Goal: Task Accomplishment & Management: Manage account settings

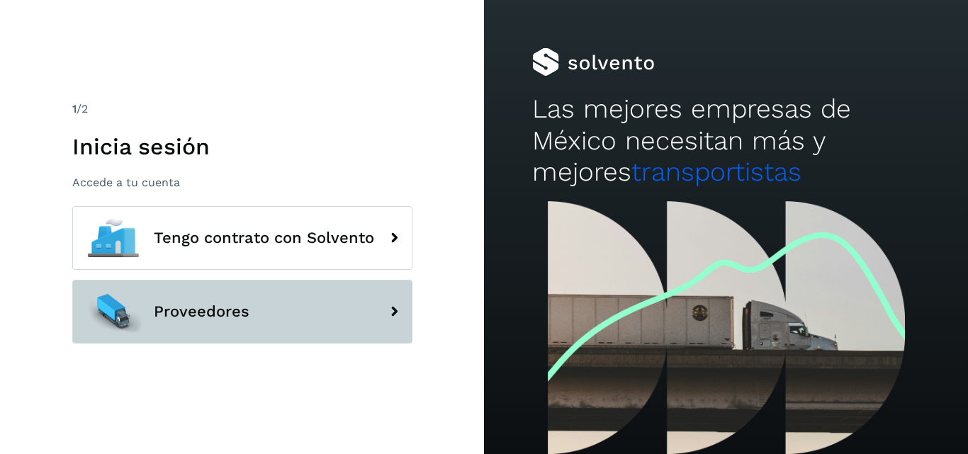
click at [278, 303] on button "Proveedores" at bounding box center [242, 312] width 340 height 64
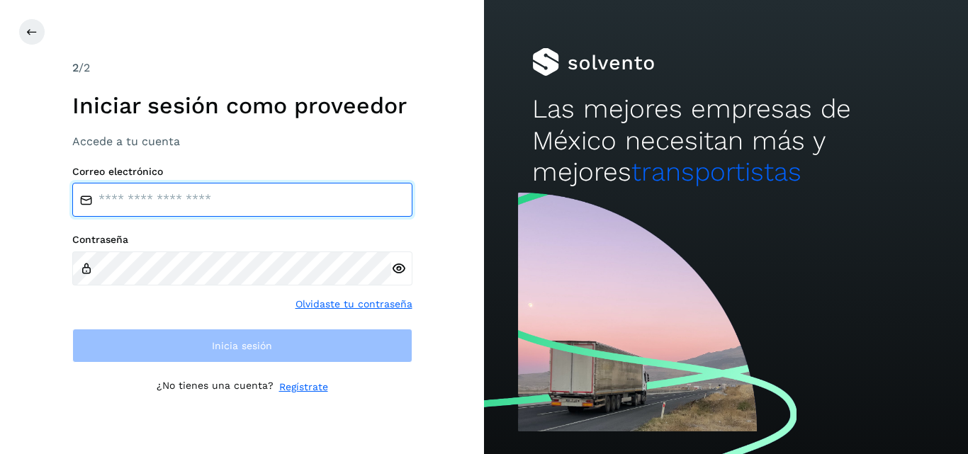
type input "**********"
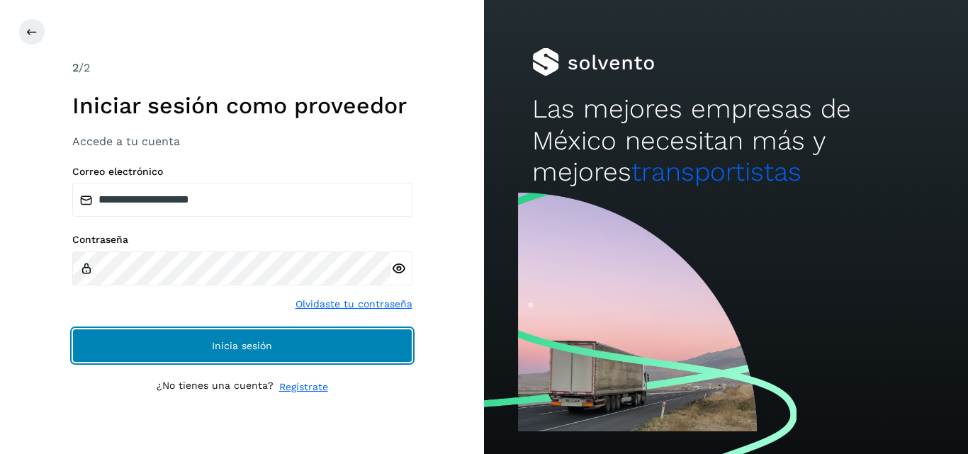
click at [219, 349] on span "Inicia sesión" at bounding box center [242, 346] width 60 height 10
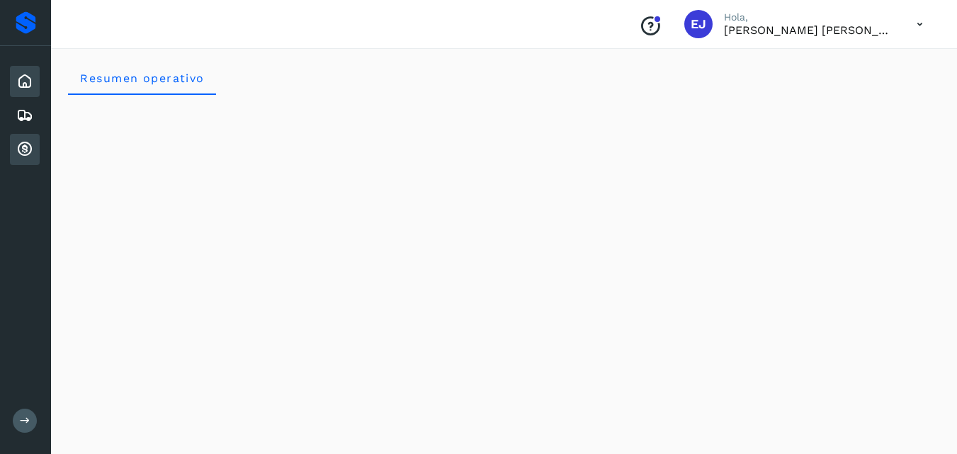
click at [29, 141] on icon at bounding box center [24, 149] width 17 height 17
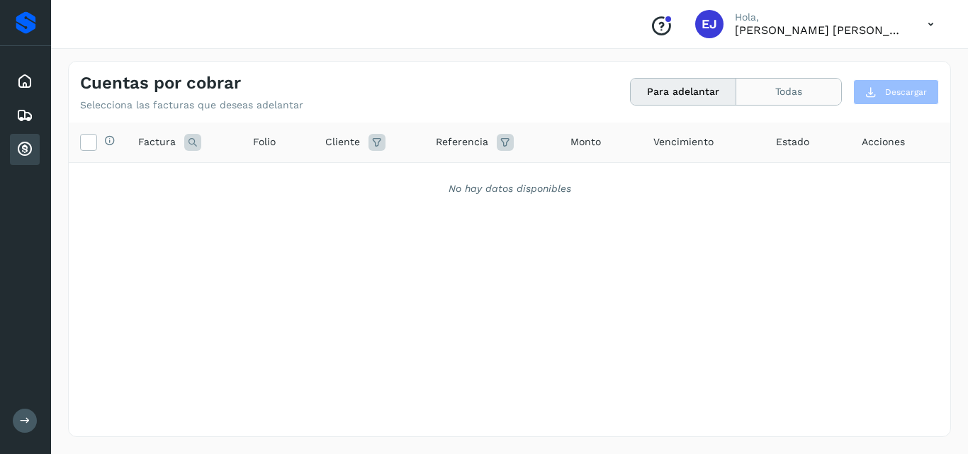
click at [807, 82] on button "Todas" at bounding box center [788, 92] width 105 height 26
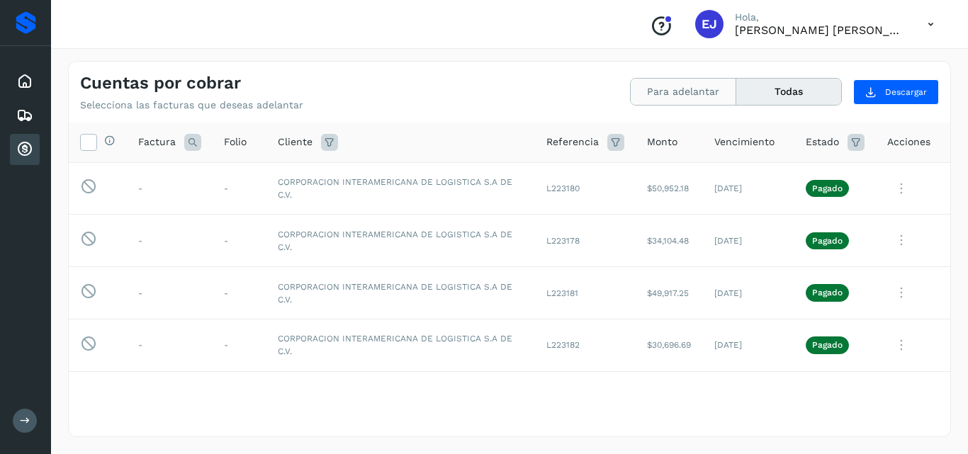
click at [684, 96] on button "Para adelantar" at bounding box center [684, 92] width 106 height 26
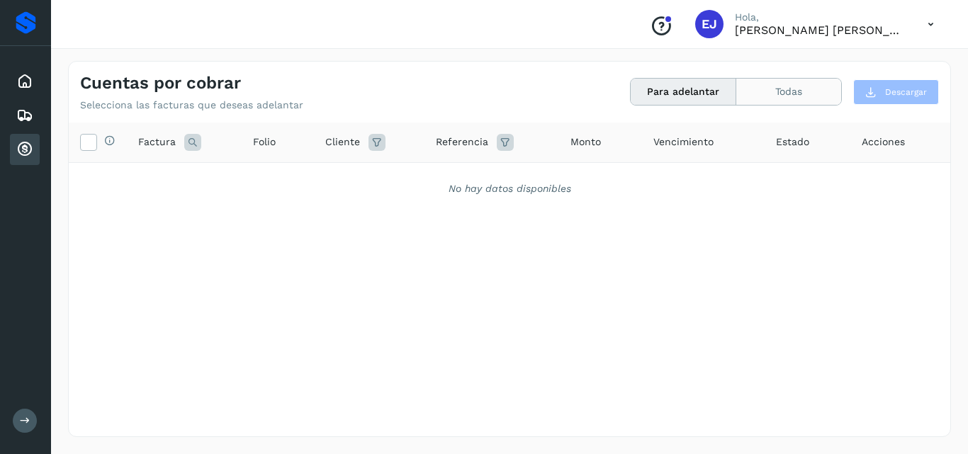
click at [783, 85] on button "Todas" at bounding box center [788, 92] width 105 height 26
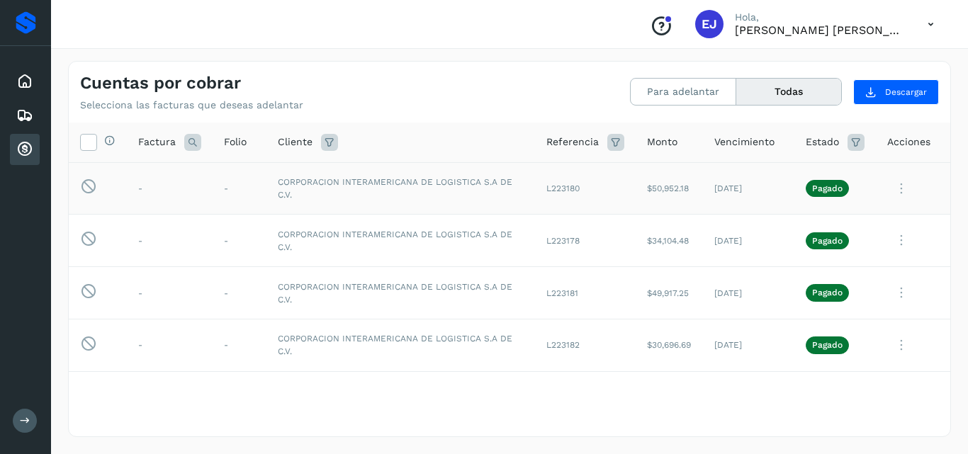
click at [896, 188] on icon at bounding box center [901, 188] width 28 height 29
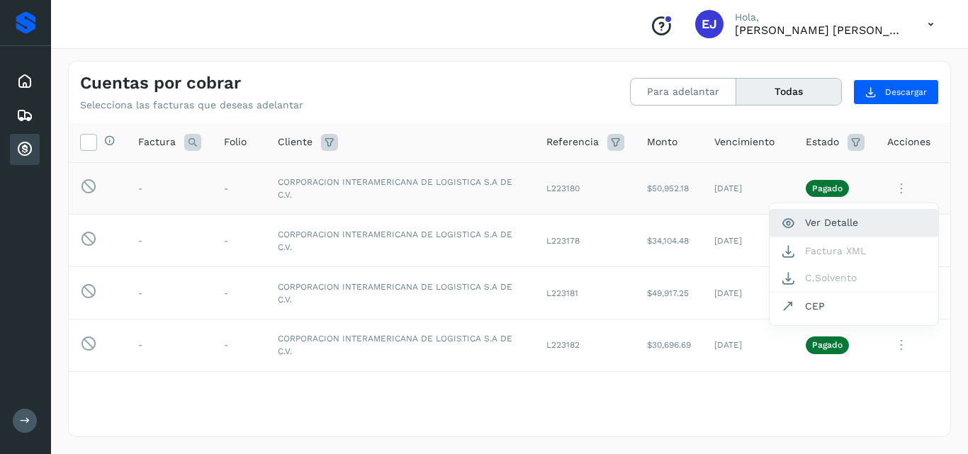
click at [821, 229] on button "Ver Detalle" at bounding box center [854, 223] width 169 height 28
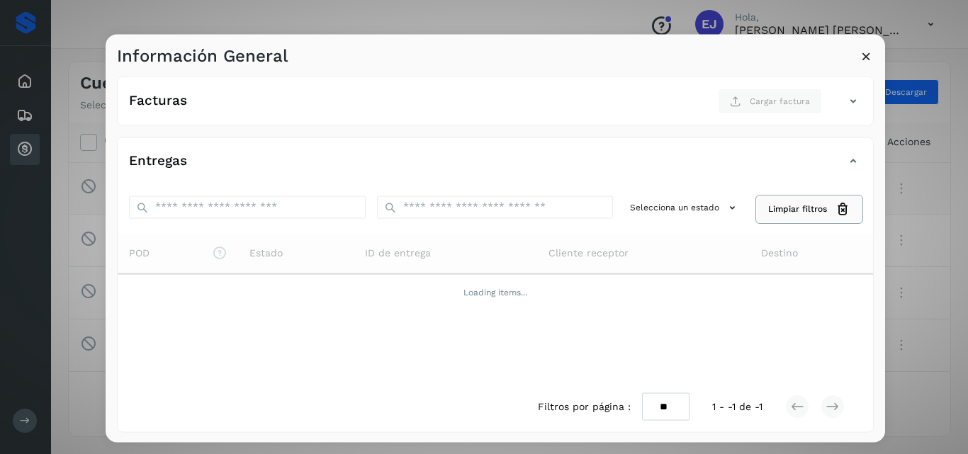
scroll to position [213, 0]
click at [867, 64] on button at bounding box center [866, 58] width 15 height 18
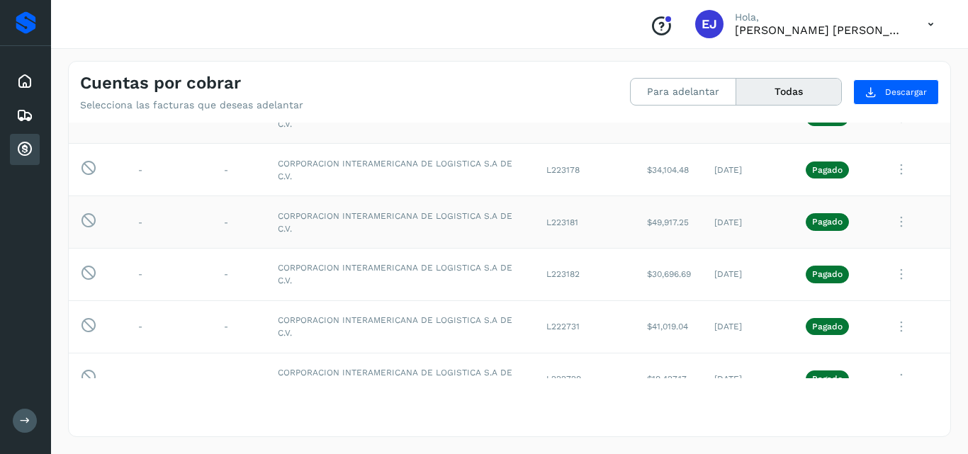
scroll to position [0, 0]
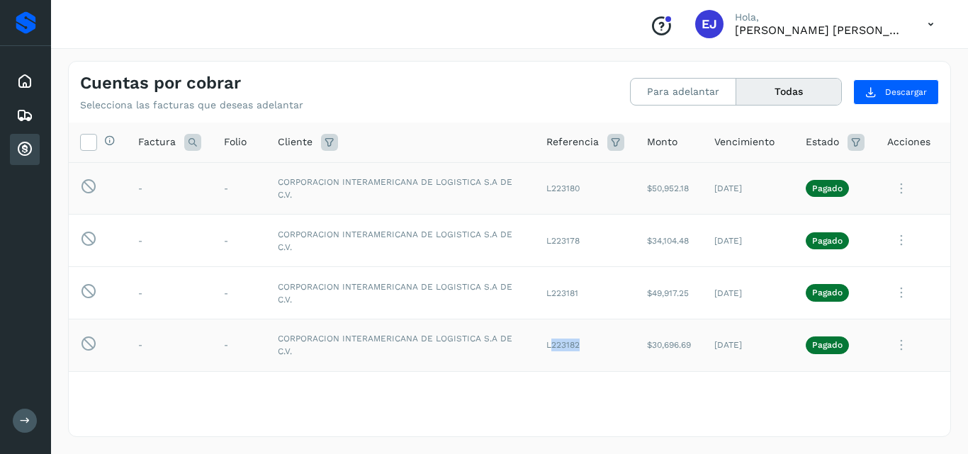
drag, startPoint x: 540, startPoint y: 343, endPoint x: 570, endPoint y: 334, distance: 31.0
click at [570, 334] on td "L223182" at bounding box center [585, 345] width 101 height 52
drag, startPoint x: 642, startPoint y: 344, endPoint x: 678, endPoint y: 347, distance: 36.2
click at [678, 347] on td "$30,696.69" at bounding box center [669, 345] width 67 height 52
copy td "30,696.69"
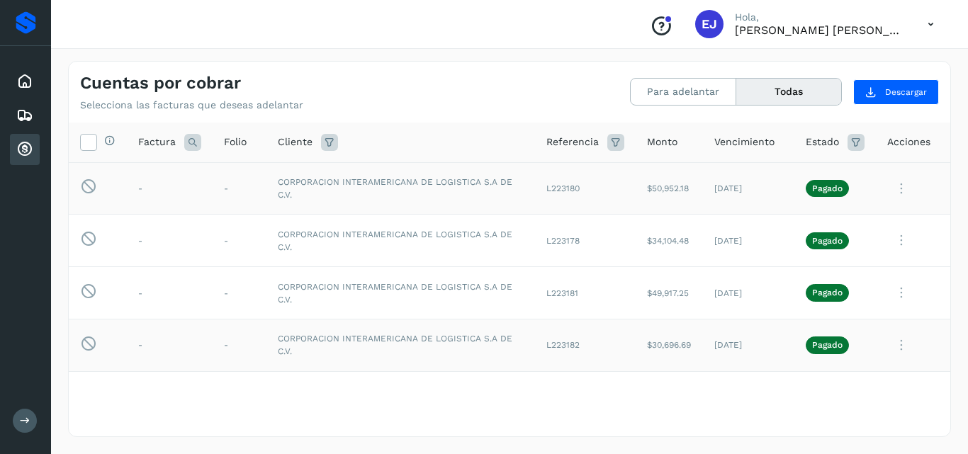
click at [896, 345] on icon at bounding box center [901, 345] width 28 height 29
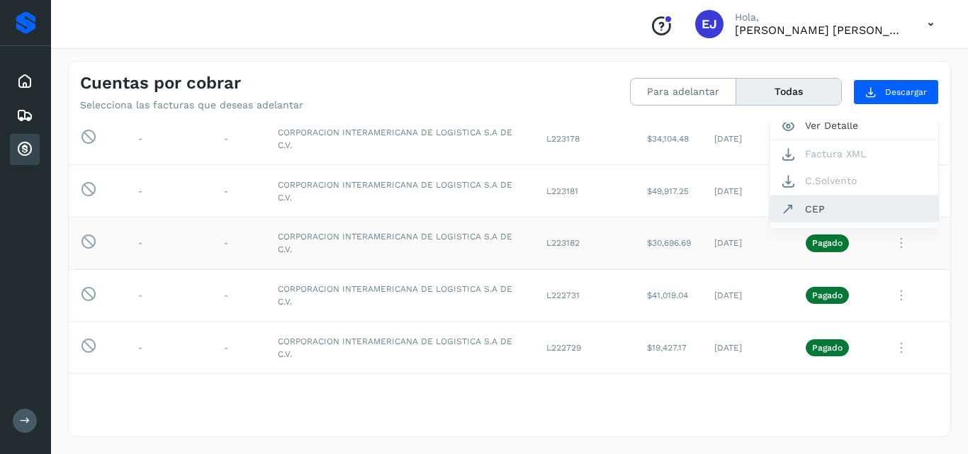
click at [830, 212] on button "CEP" at bounding box center [854, 209] width 169 height 27
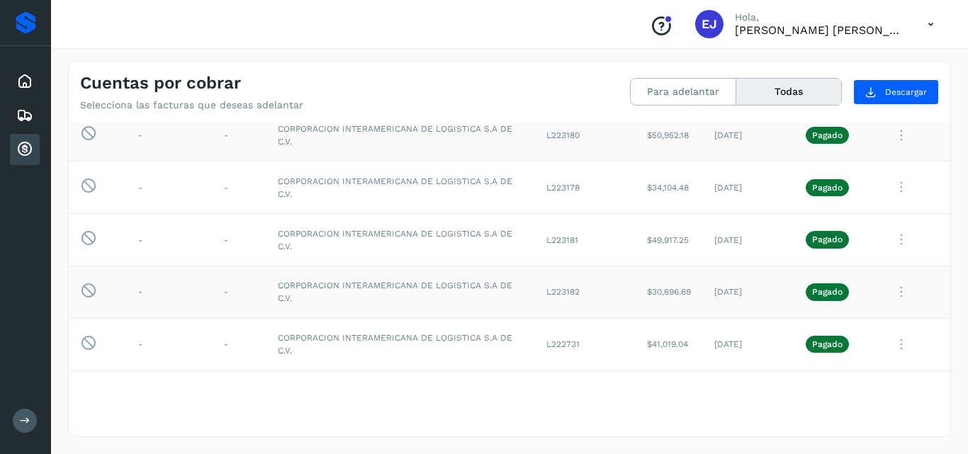
scroll to position [31, 0]
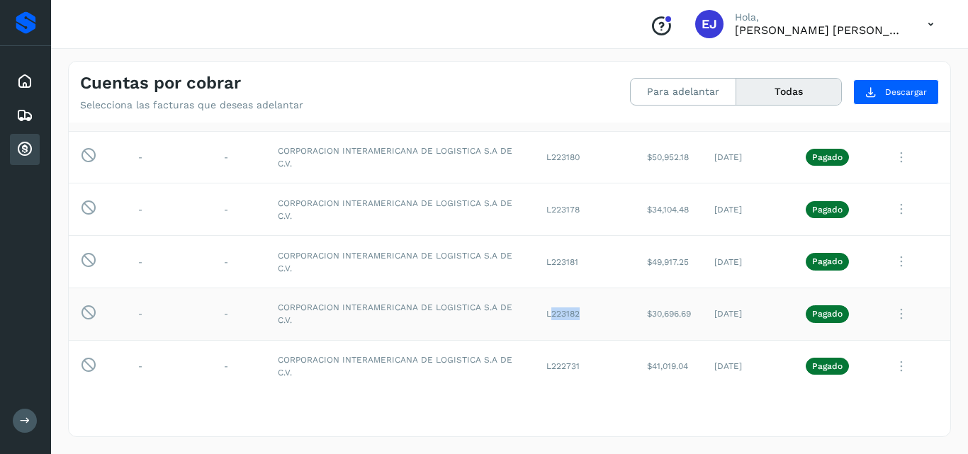
drag, startPoint x: 541, startPoint y: 311, endPoint x: 586, endPoint y: 312, distance: 44.7
click at [586, 312] on td "L223182" at bounding box center [585, 314] width 101 height 52
copy td "223182"
drag, startPoint x: 541, startPoint y: 264, endPoint x: 571, endPoint y: 263, distance: 29.8
click at [571, 263] on td "L223181" at bounding box center [585, 262] width 101 height 52
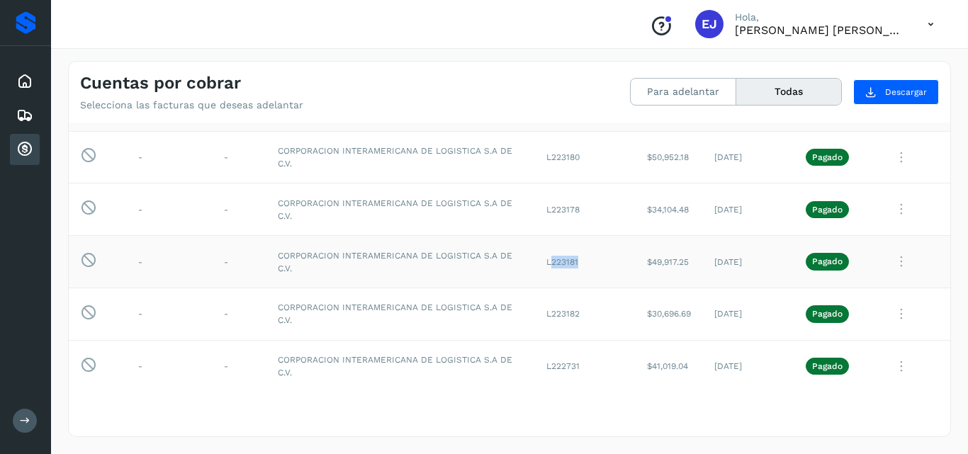
copy td "223181"
drag, startPoint x: 642, startPoint y: 260, endPoint x: 675, endPoint y: 259, distance: 33.3
click at [675, 259] on td "$49,917.25" at bounding box center [669, 262] width 67 height 52
copy td "49,917.25"
click at [896, 264] on icon at bounding box center [901, 261] width 28 height 29
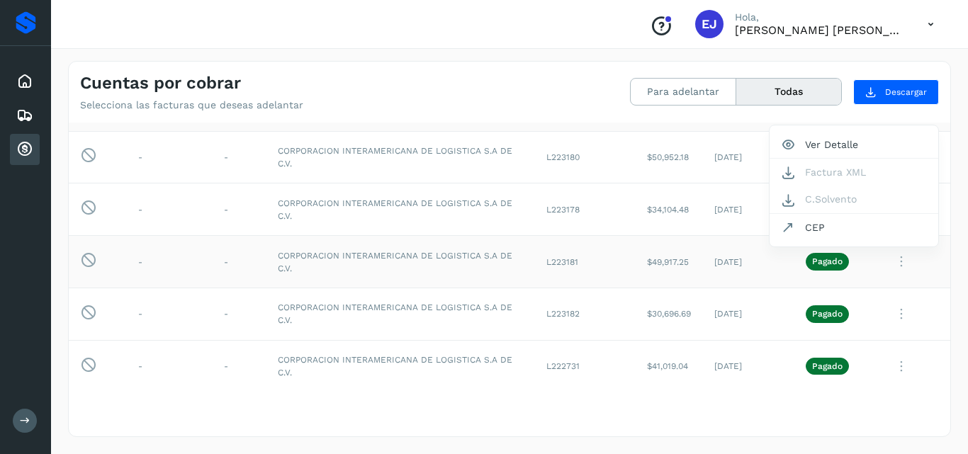
scroll to position [50, 0]
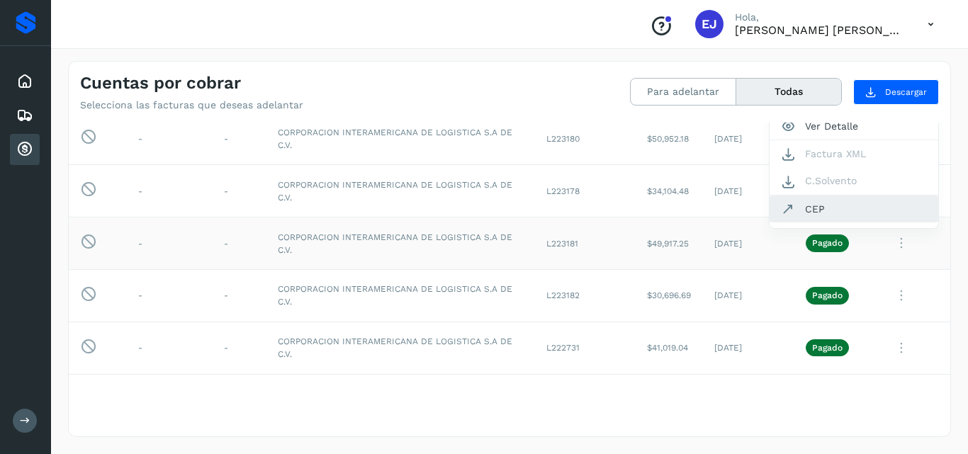
click at [814, 211] on button "CEP" at bounding box center [854, 209] width 169 height 27
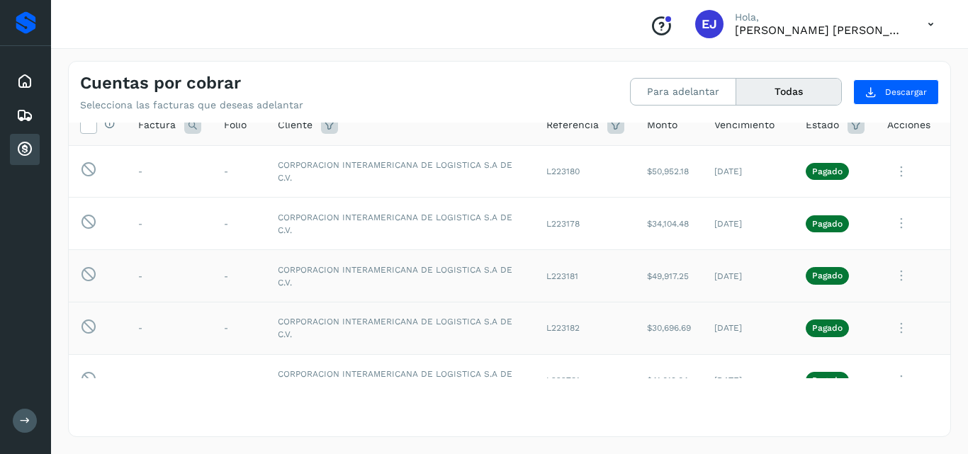
scroll to position [0, 0]
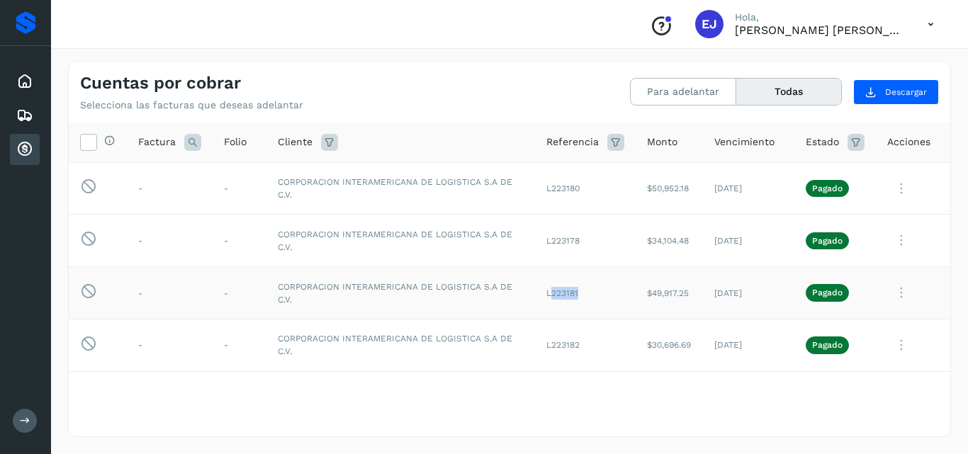
drag, startPoint x: 539, startPoint y: 295, endPoint x: 570, endPoint y: 294, distance: 31.2
click at [570, 294] on td "L223181" at bounding box center [585, 293] width 101 height 52
copy td "223181"
drag, startPoint x: 539, startPoint y: 239, endPoint x: 570, endPoint y: 234, distance: 32.4
click at [570, 234] on td "L223178" at bounding box center [585, 241] width 101 height 52
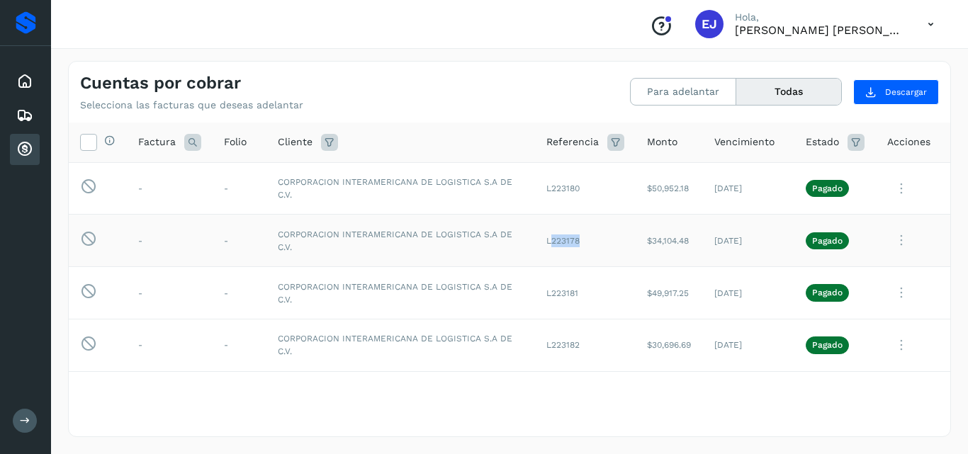
copy td "223178"
click at [887, 244] on icon at bounding box center [901, 240] width 28 height 29
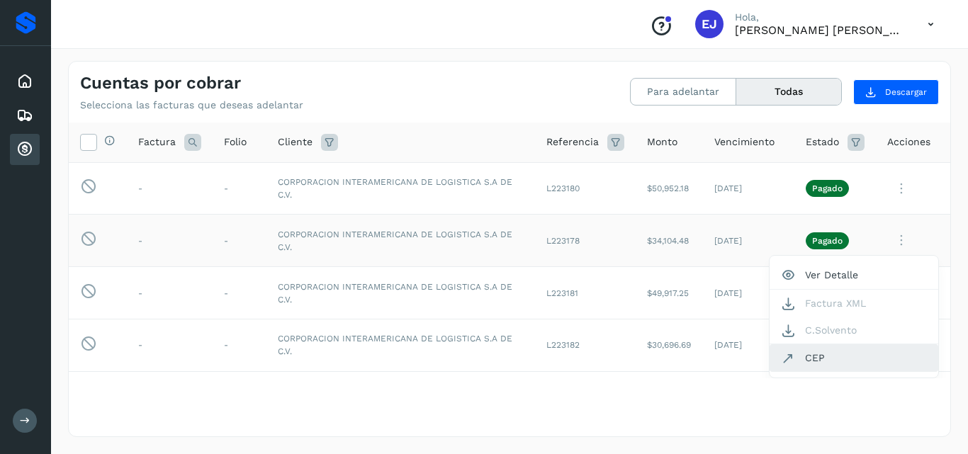
click at [813, 364] on button "CEP" at bounding box center [854, 357] width 169 height 27
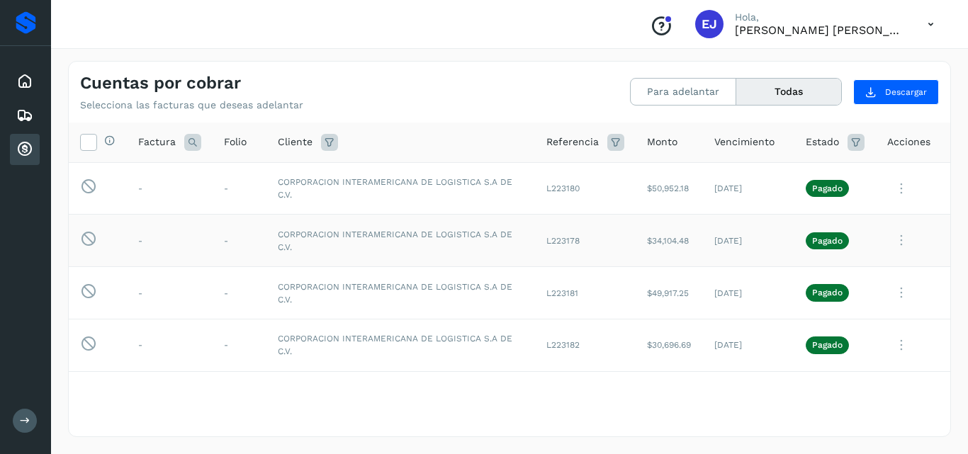
drag, startPoint x: 641, startPoint y: 239, endPoint x: 678, endPoint y: 230, distance: 38.8
click at [678, 230] on td "$34,104.48" at bounding box center [669, 241] width 67 height 52
copy td "34,104.48"
drag, startPoint x: 538, startPoint y: 242, endPoint x: 575, endPoint y: 236, distance: 37.4
click at [575, 235] on td "L223178" at bounding box center [585, 241] width 101 height 52
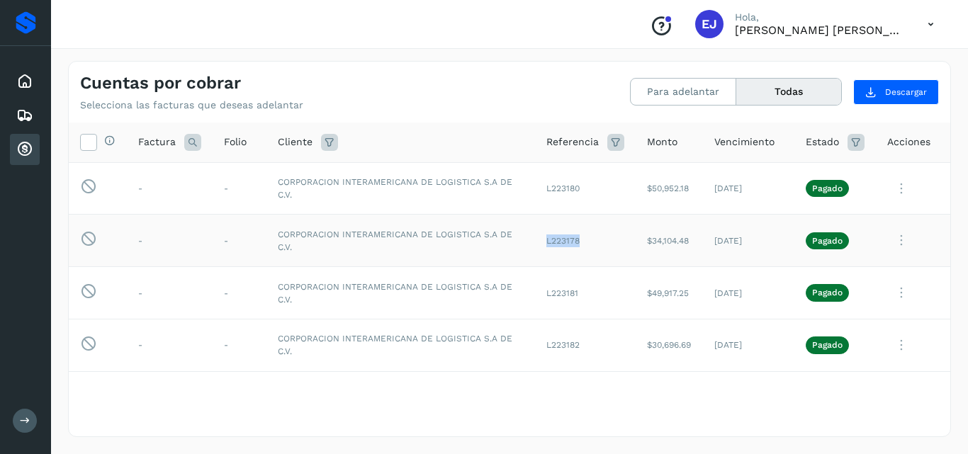
drag, startPoint x: 568, startPoint y: 239, endPoint x: 543, endPoint y: 245, distance: 25.6
click at [566, 240] on td "L223178" at bounding box center [585, 241] width 101 height 52
click at [553, 241] on td "L223178" at bounding box center [585, 241] width 101 height 52
drag, startPoint x: 541, startPoint y: 242, endPoint x: 575, endPoint y: 239, distance: 34.1
click at [575, 239] on td "L223178" at bounding box center [585, 241] width 101 height 52
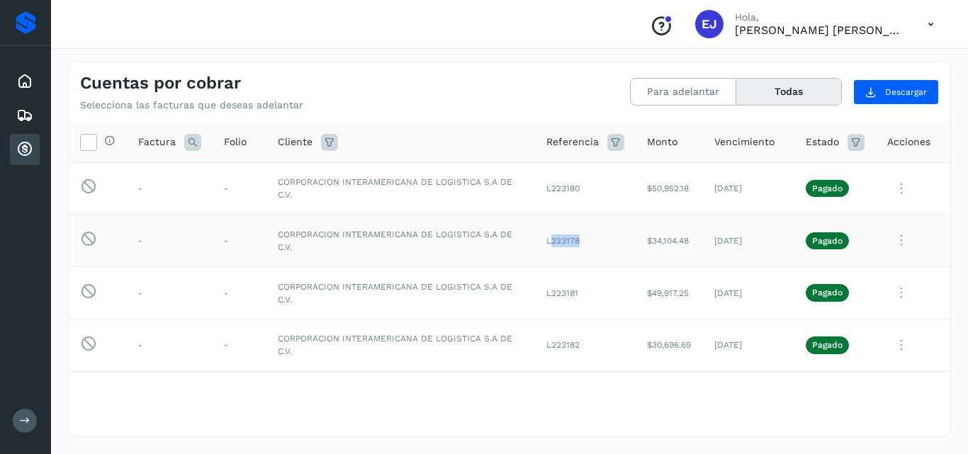
copy td "223178"
drag, startPoint x: 541, startPoint y: 187, endPoint x: 583, endPoint y: 190, distance: 42.6
click at [583, 190] on td "L223180" at bounding box center [585, 188] width 101 height 52
copy td "223180"
drag, startPoint x: 640, startPoint y: 190, endPoint x: 680, endPoint y: 181, distance: 41.3
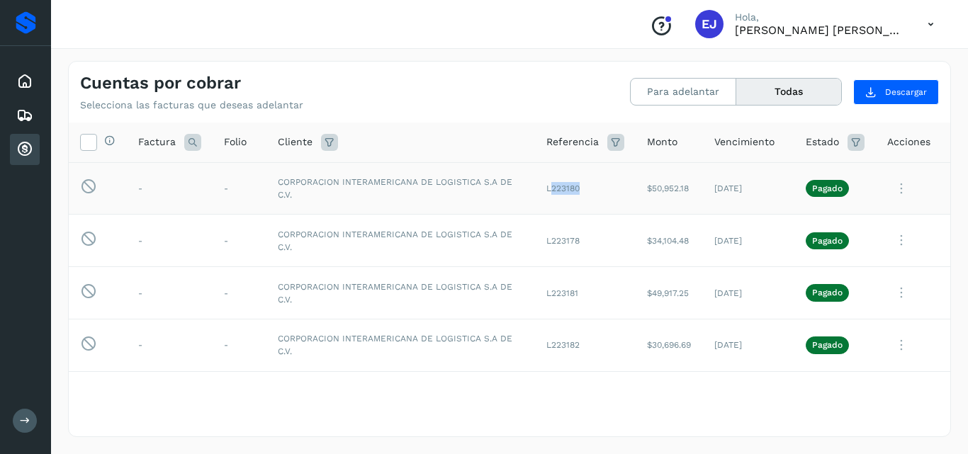
click at [680, 181] on td "$50,952.18" at bounding box center [669, 188] width 67 height 52
copy td "50,952.18"
click at [891, 190] on icon at bounding box center [901, 188] width 28 height 29
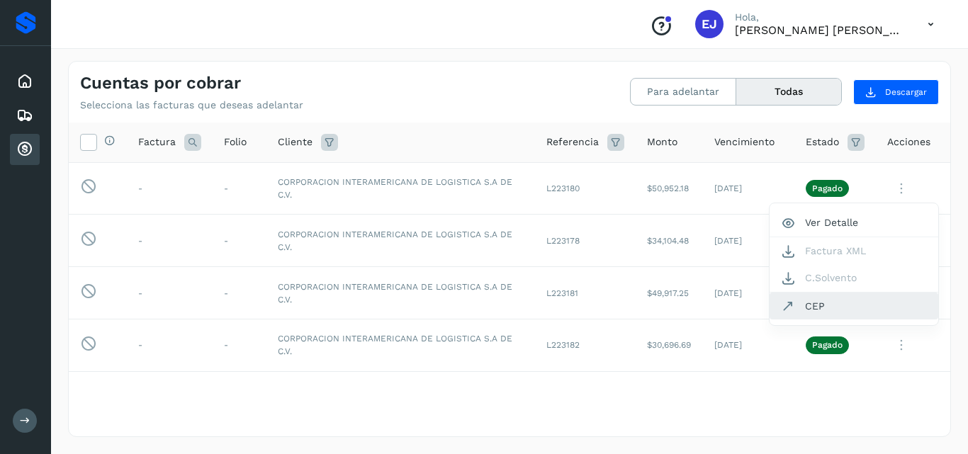
click at [821, 315] on button "CEP" at bounding box center [854, 306] width 169 height 27
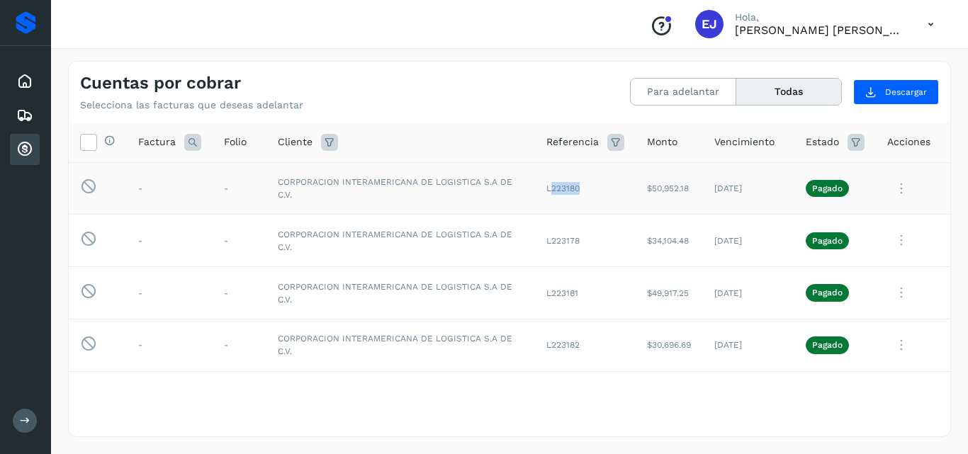
drag, startPoint x: 540, startPoint y: 191, endPoint x: 574, endPoint y: 191, distance: 34.0
click at [574, 191] on td "L223180" at bounding box center [585, 188] width 101 height 52
